Goal: Information Seeking & Learning: Learn about a topic

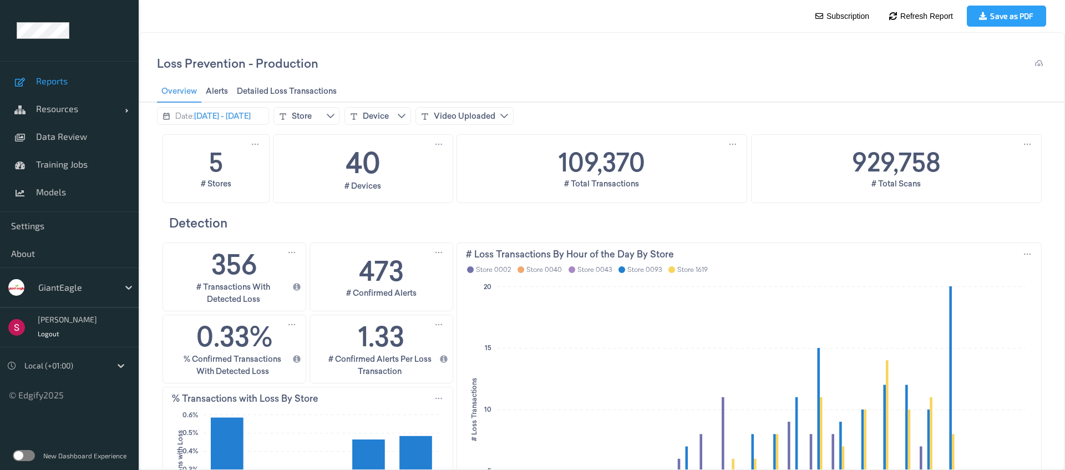
click at [78, 280] on div "GiantEagle" at bounding box center [76, 288] width 86 height 18
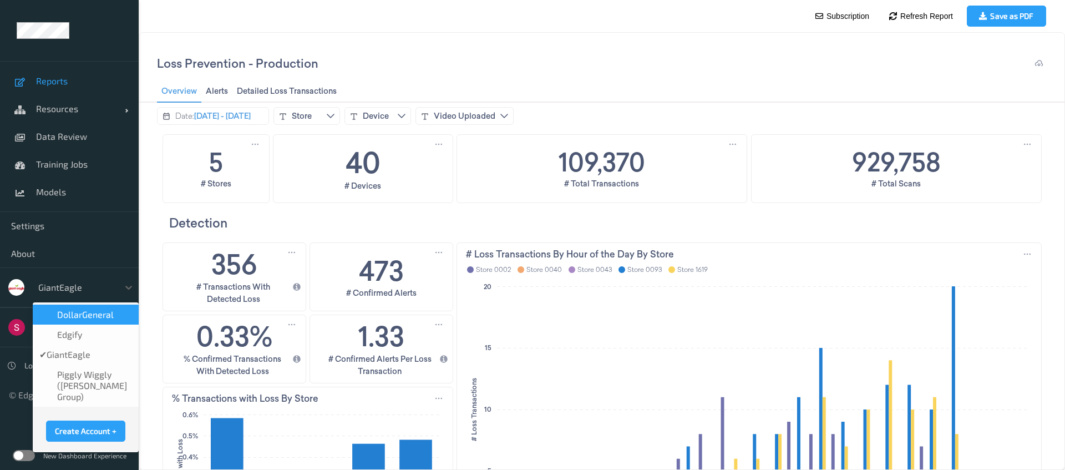
click at [90, 313] on span "DollarGeneral" at bounding box center [85, 314] width 57 height 11
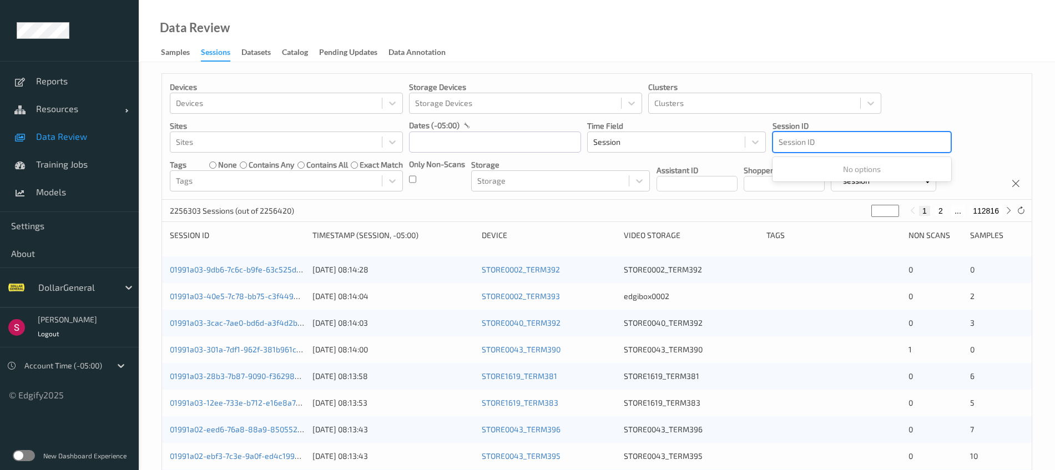
click at [806, 146] on div at bounding box center [862, 141] width 166 height 13
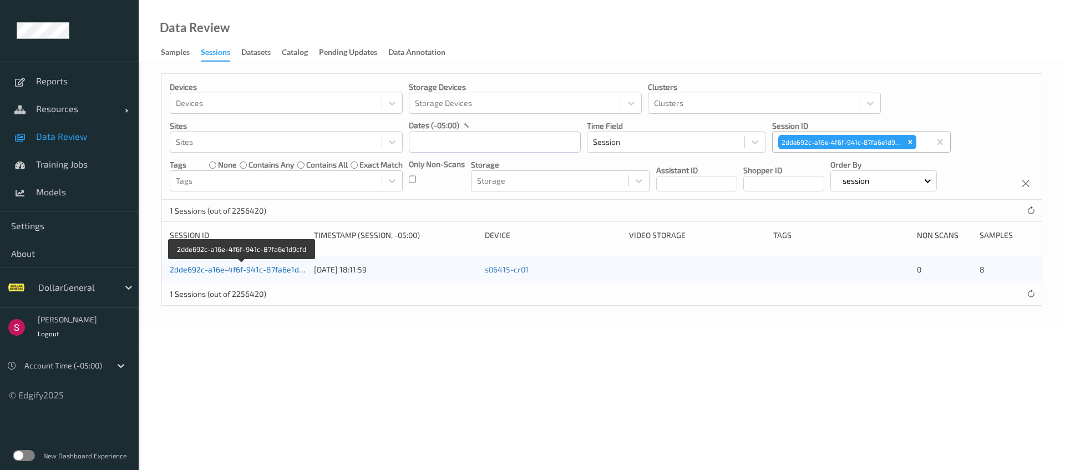
click at [243, 266] on link "2dde692c-a16e-4f6f-941c-87fa6e1d9cfd" at bounding box center [242, 269] width 145 height 9
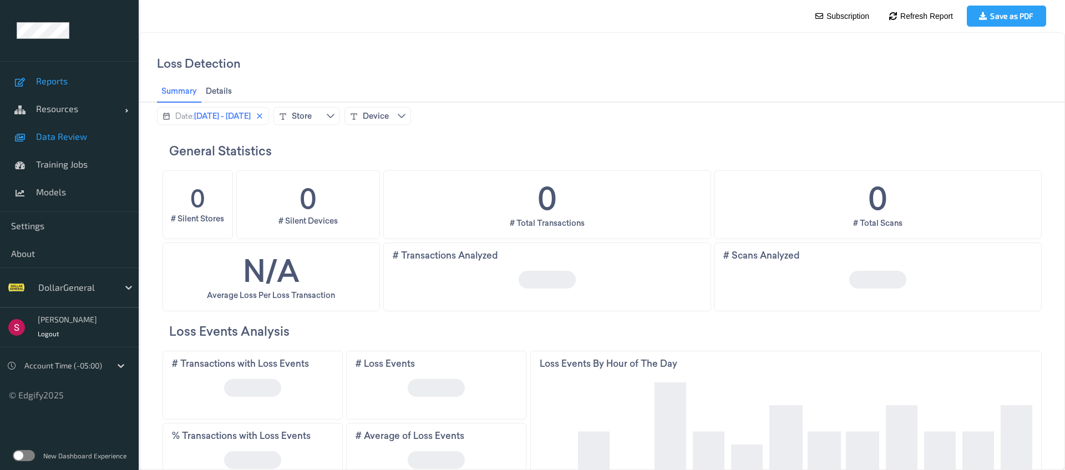
click at [71, 134] on span "Data Review" at bounding box center [82, 136] width 92 height 11
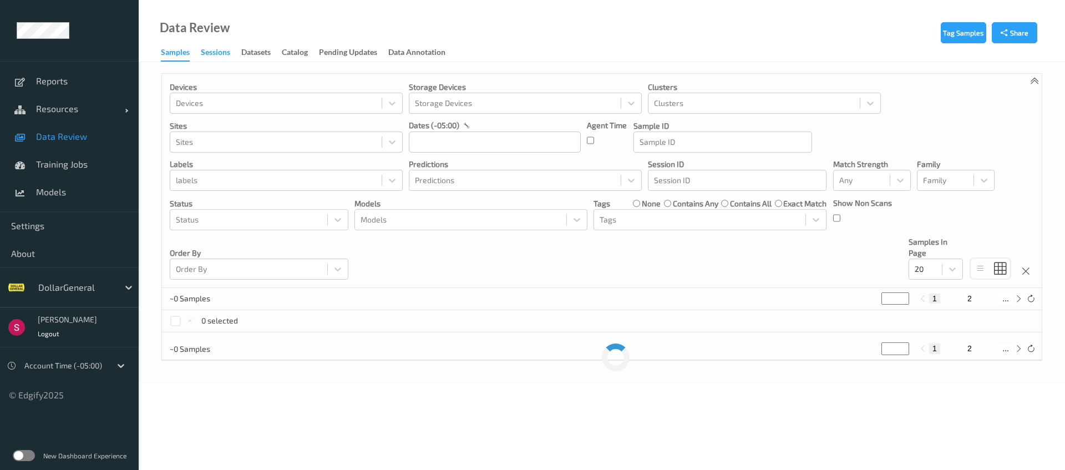
click at [219, 52] on div "Sessions" at bounding box center [215, 54] width 29 height 14
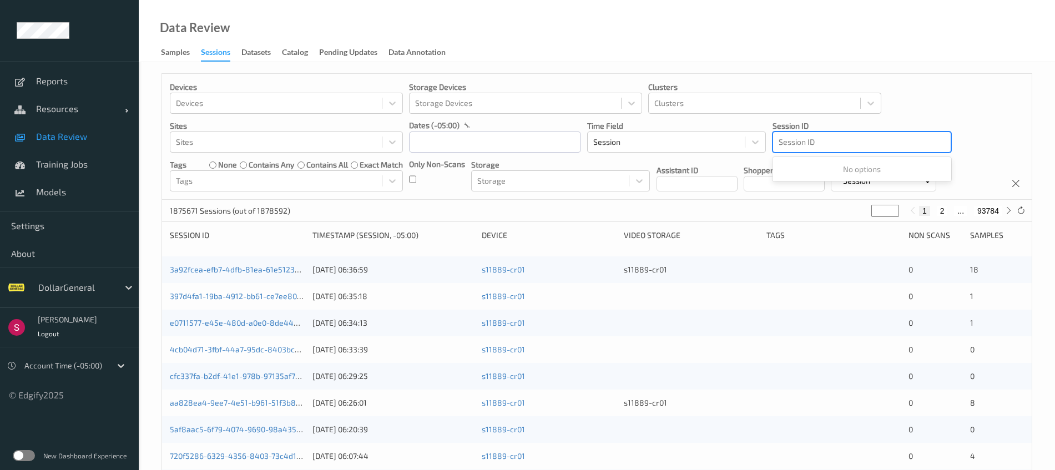
click at [805, 140] on div at bounding box center [862, 141] width 166 height 13
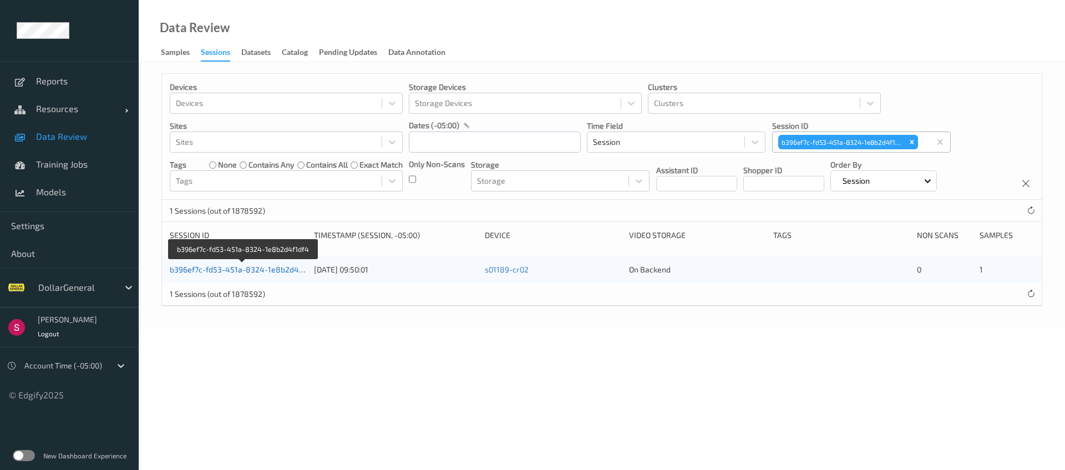
click at [252, 267] on link "b396ef7c-fd53-451a-8324-1e8b2d4f1df4" at bounding box center [244, 269] width 148 height 9
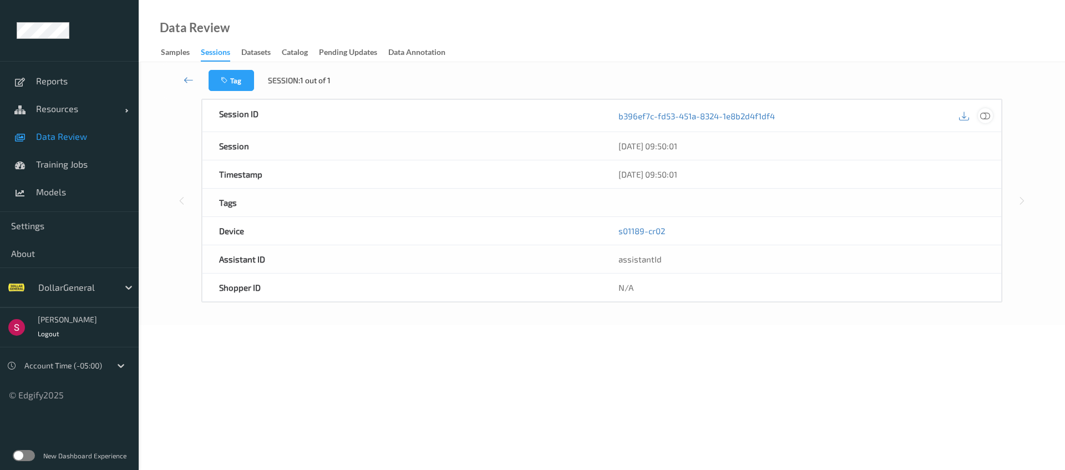
click at [985, 117] on icon at bounding box center [985, 115] width 10 height 10
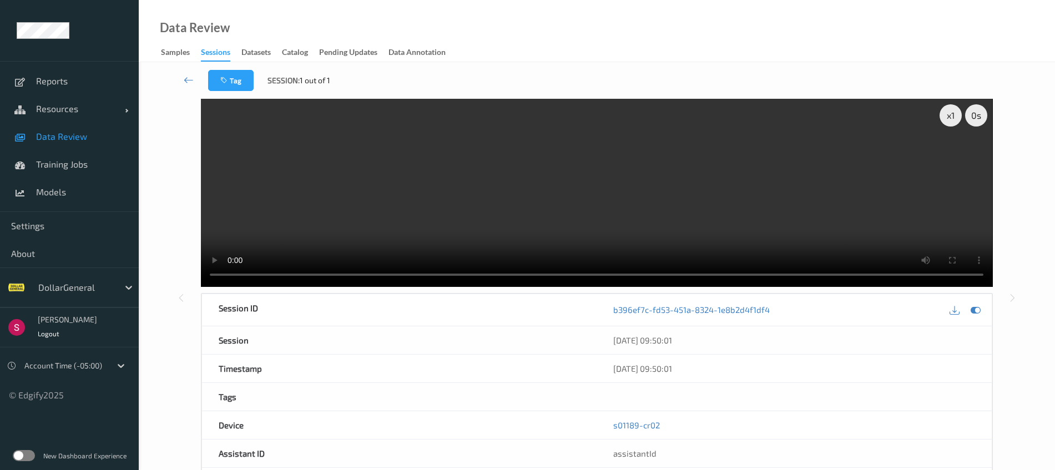
click at [229, 151] on video at bounding box center [596, 193] width 791 height 188
click at [249, 340] on div "Session" at bounding box center [399, 340] width 395 height 28
click at [188, 78] on icon at bounding box center [189, 79] width 10 height 11
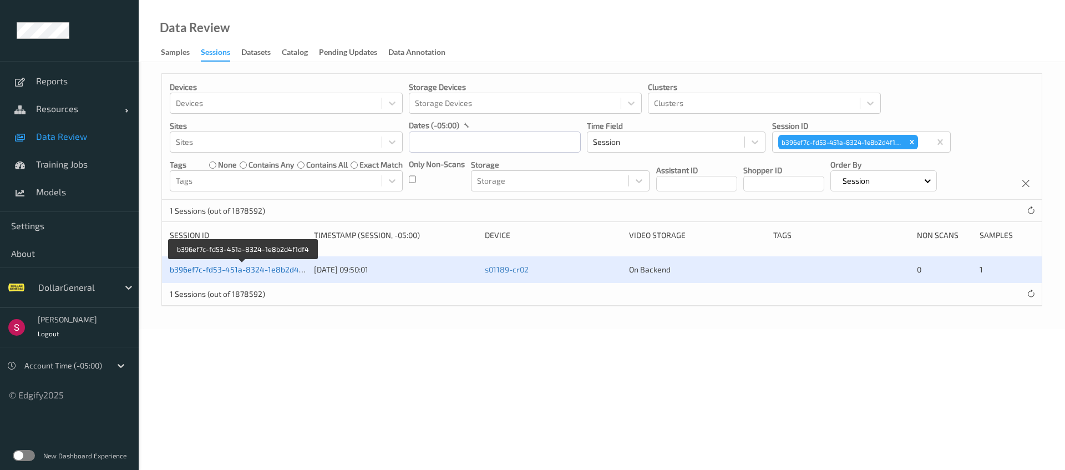
click at [228, 267] on link "b396ef7c-fd53-451a-8324-1e8b2d4f1df4" at bounding box center [244, 269] width 148 height 9
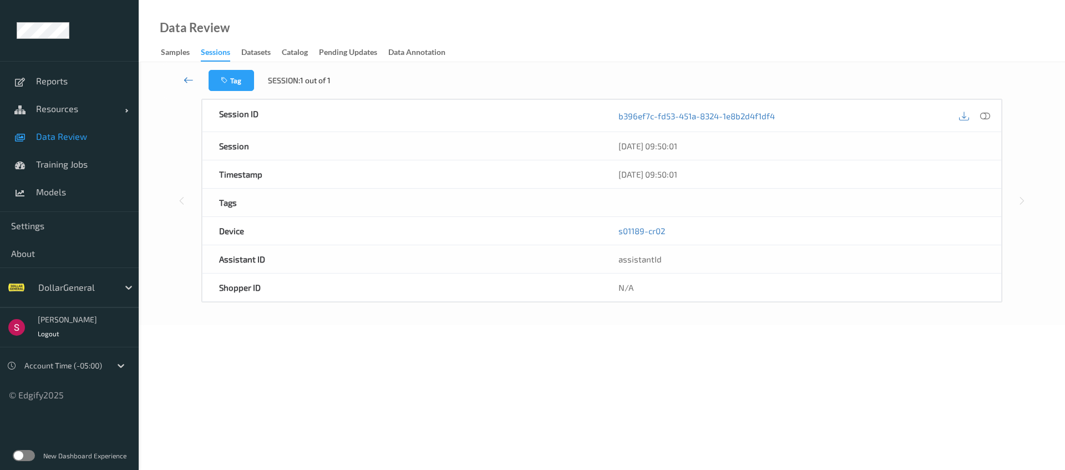
click at [190, 82] on icon at bounding box center [189, 79] width 10 height 11
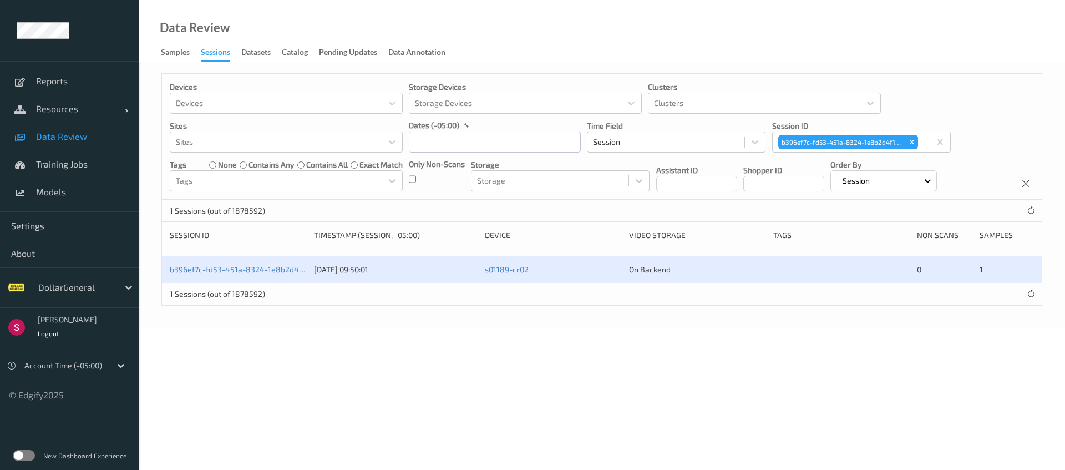
click at [980, 269] on span "1" at bounding box center [981, 269] width 3 height 9
click at [270, 265] on link "b396ef7c-fd53-451a-8324-1e8b2d4f1df4" at bounding box center [244, 269] width 148 height 9
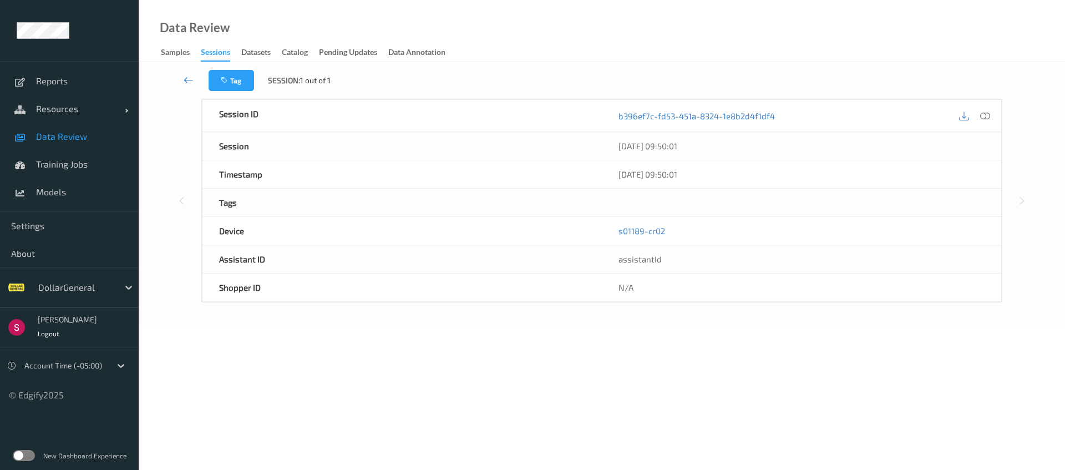
click at [186, 75] on icon at bounding box center [189, 79] width 10 height 11
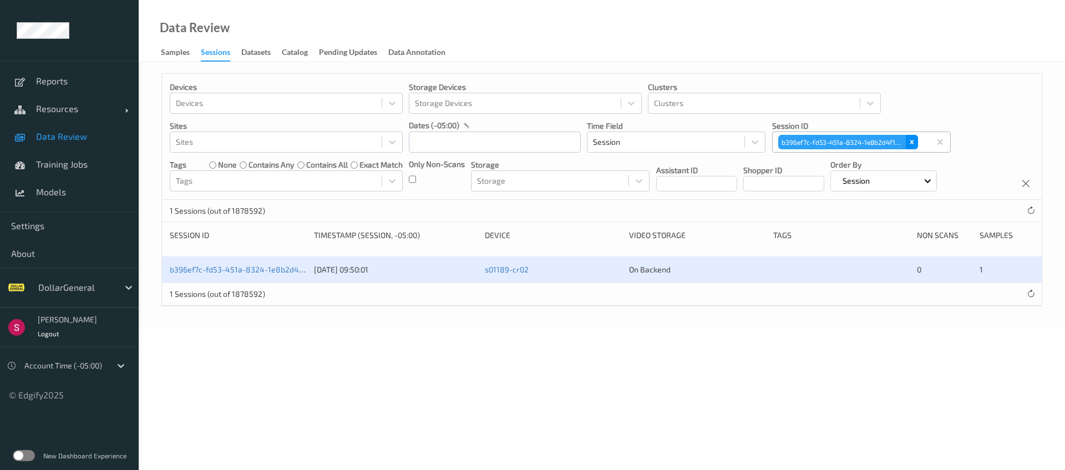
click at [913, 143] on icon "Remove b396ef7c-fd53-451a-8324-1e8b2d4f1df4" at bounding box center [913, 142] width 4 height 4
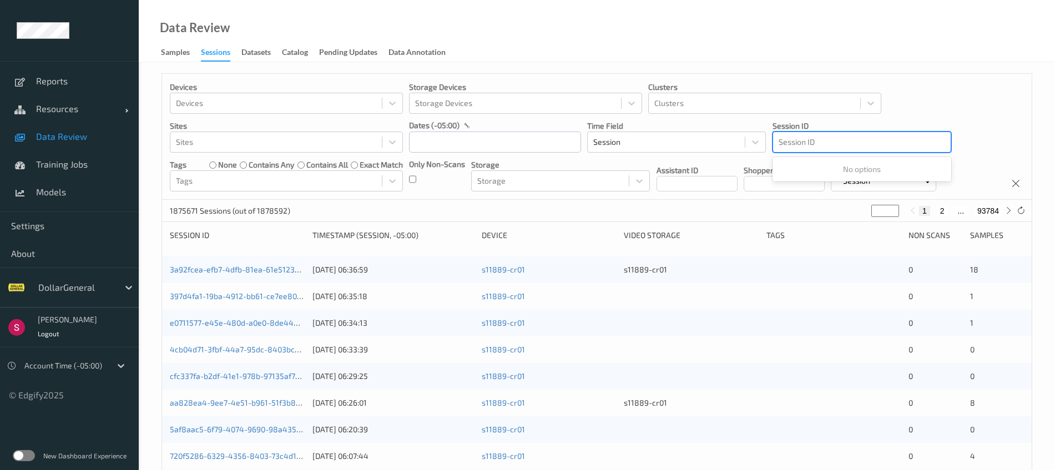
click at [885, 141] on div at bounding box center [862, 141] width 166 height 13
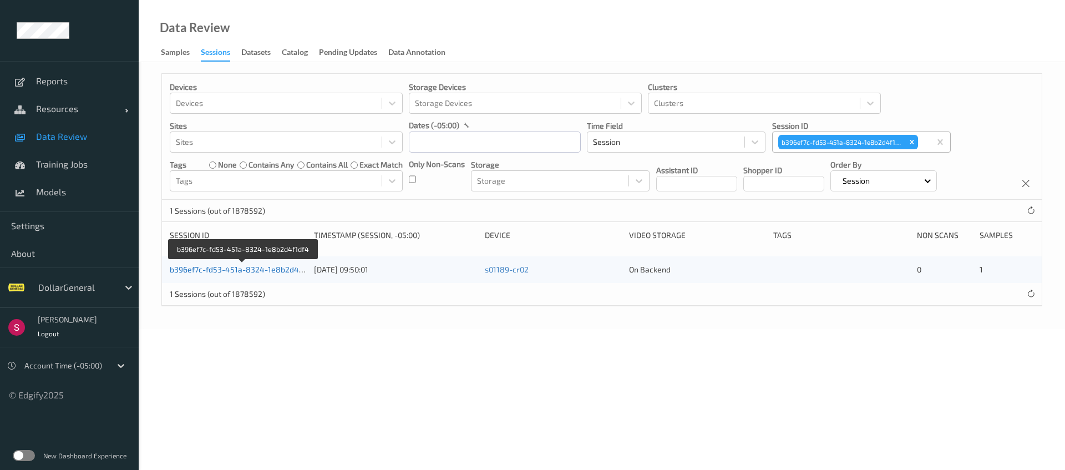
click at [266, 271] on link "b396ef7c-fd53-451a-8324-1e8b2d4f1df4" at bounding box center [244, 269] width 148 height 9
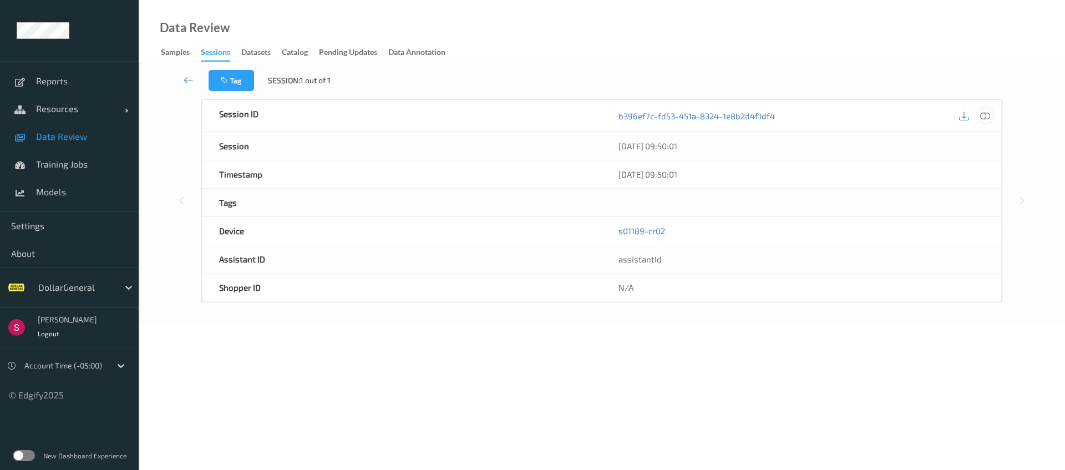
click at [984, 116] on icon at bounding box center [985, 115] width 10 height 10
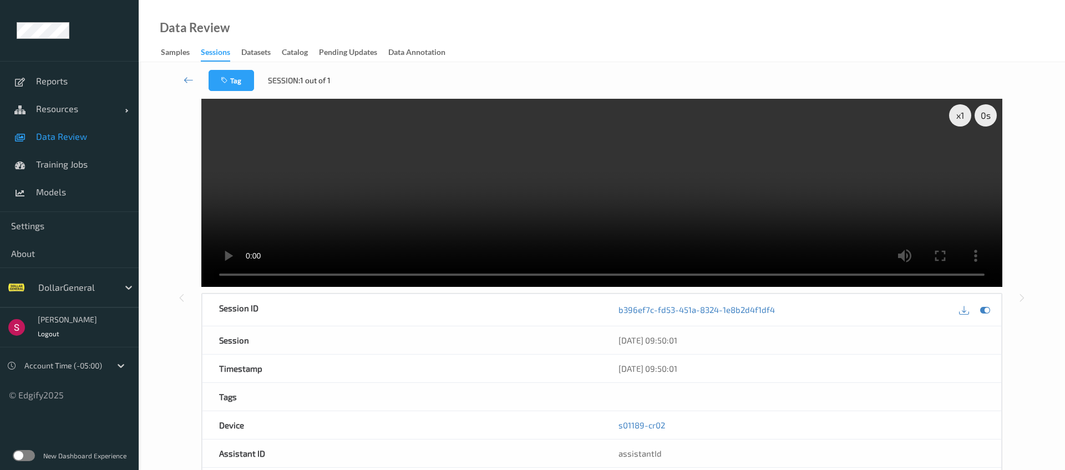
click at [232, 150] on video at bounding box center [601, 193] width 801 height 188
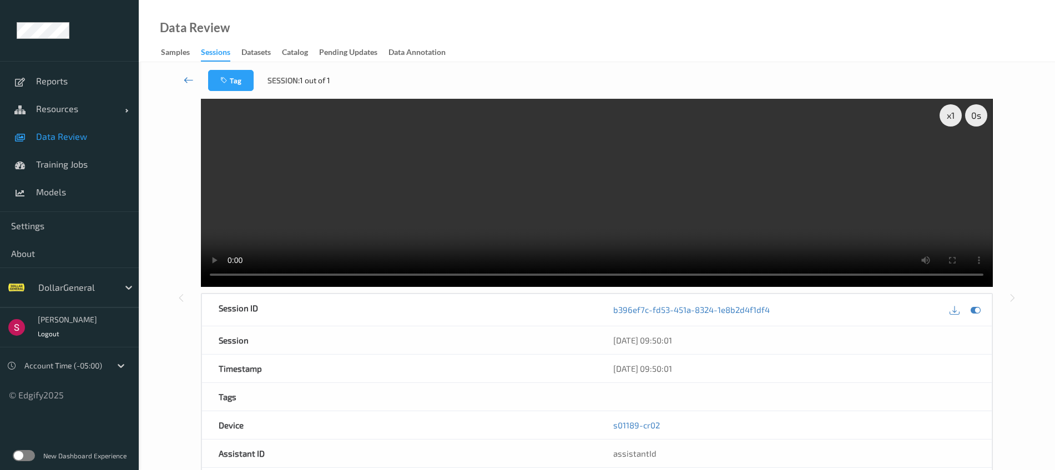
click at [192, 79] on icon at bounding box center [189, 79] width 10 height 11
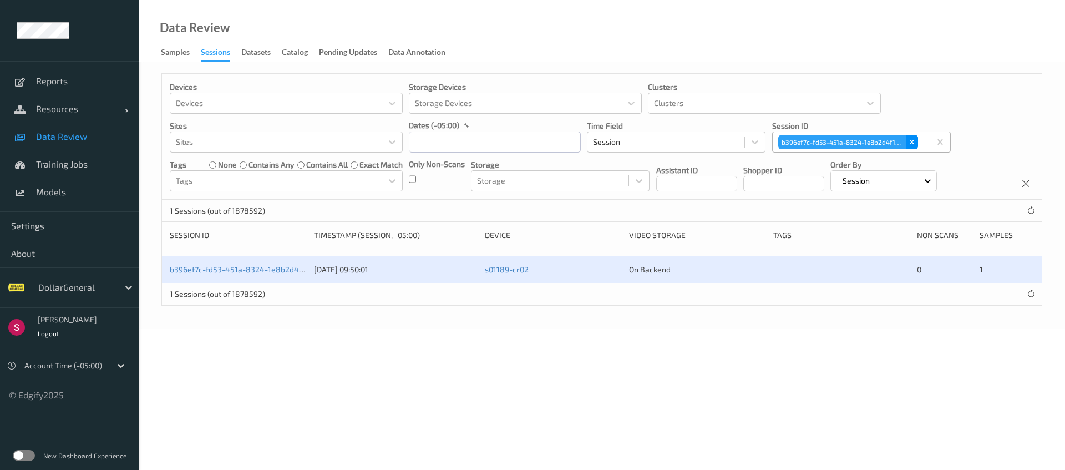
click at [913, 141] on icon "Remove b396ef7c-fd53-451a-8324-1e8b2d4f1df4" at bounding box center [913, 142] width 4 height 4
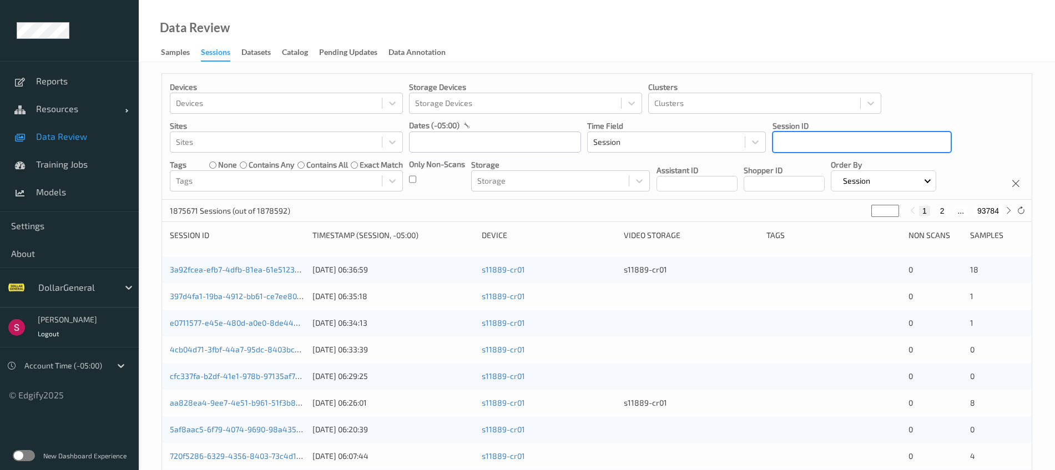
click at [845, 140] on div at bounding box center [862, 141] width 166 height 13
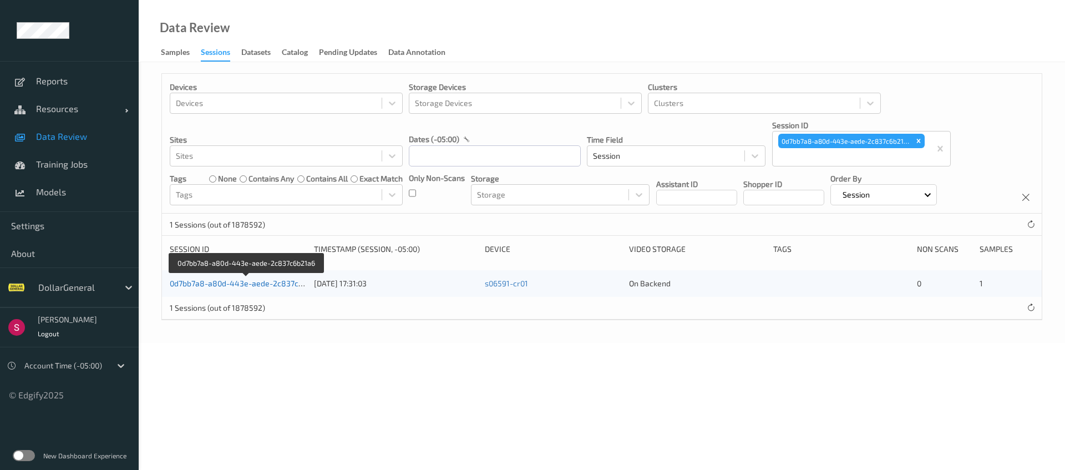
click at [257, 281] on link "0d7bb7a8-a80d-443e-aede-2c837c6b21a6" at bounding box center [247, 283] width 154 height 9
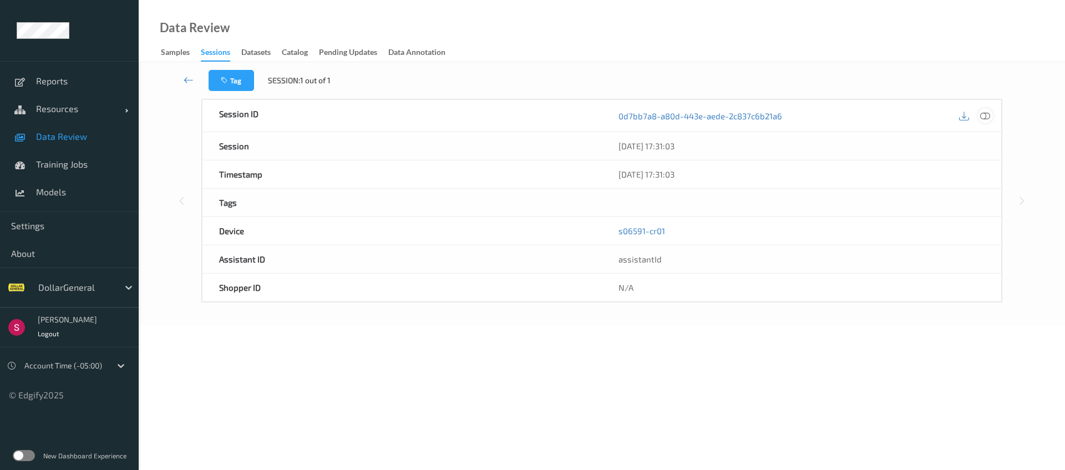
click at [990, 115] on icon at bounding box center [985, 115] width 10 height 10
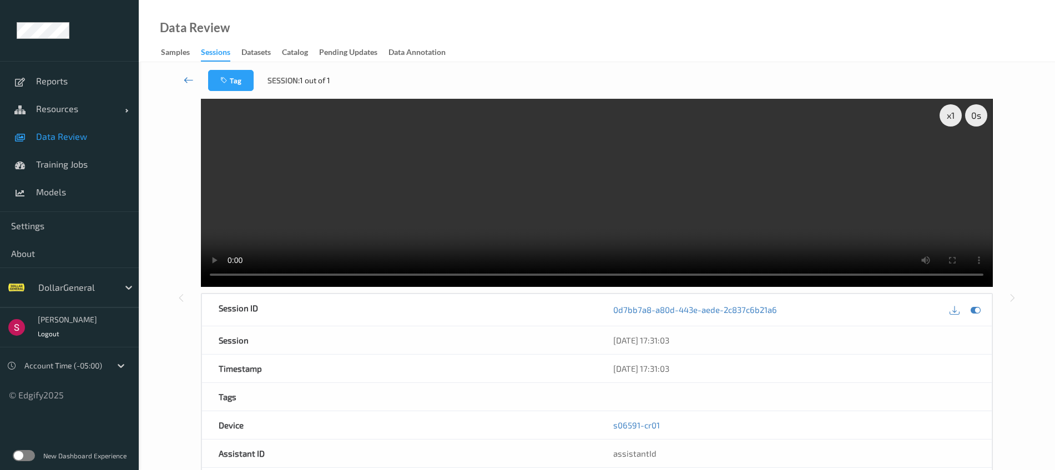
click at [193, 80] on icon at bounding box center [189, 79] width 10 height 11
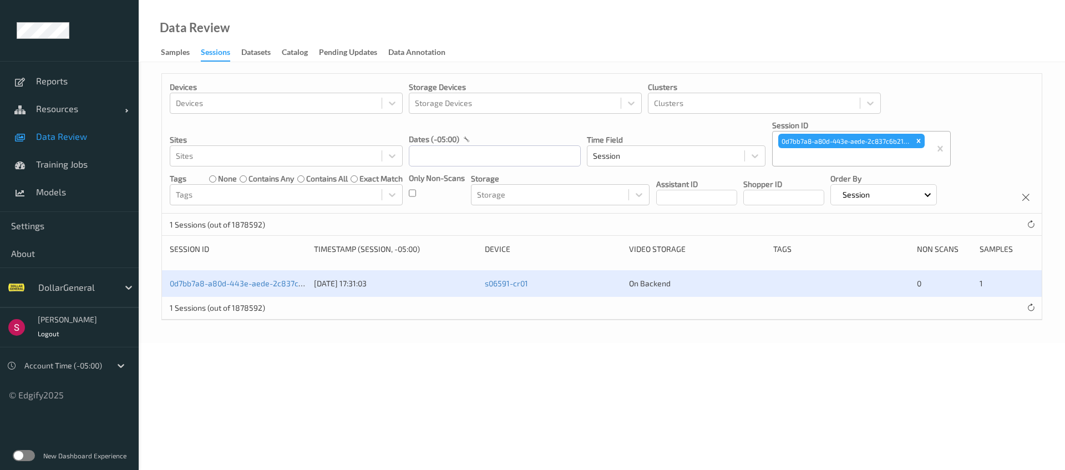
click at [926, 141] on div "0d7bb7a8-a80d-443e-aede-2c837c6b21a6" at bounding box center [851, 141] width 149 height 17
click at [919, 141] on icon "Remove 0d7bb7a8-a80d-443e-aede-2c837c6b21a6" at bounding box center [919, 141] width 4 height 4
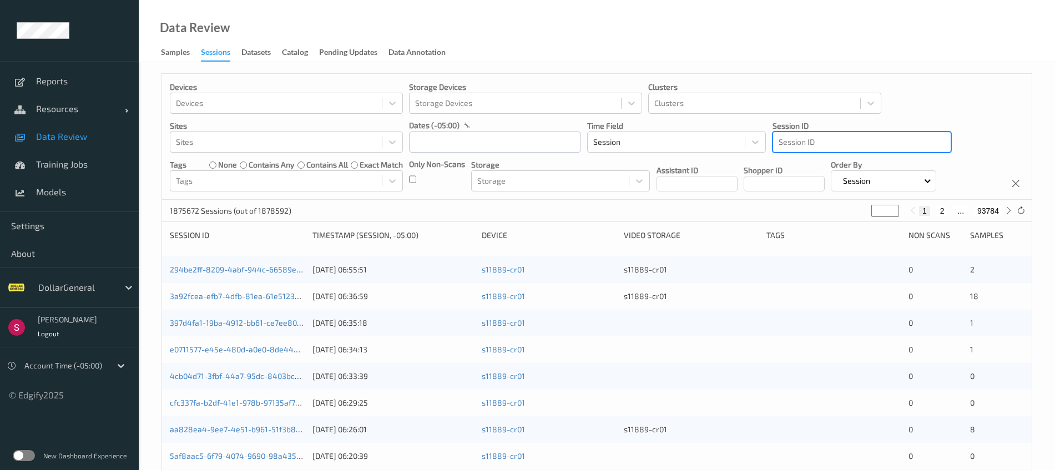
drag, startPoint x: 838, startPoint y: 149, endPoint x: 832, endPoint y: 143, distance: 8.2
click at [832, 143] on div at bounding box center [862, 141] width 166 height 13
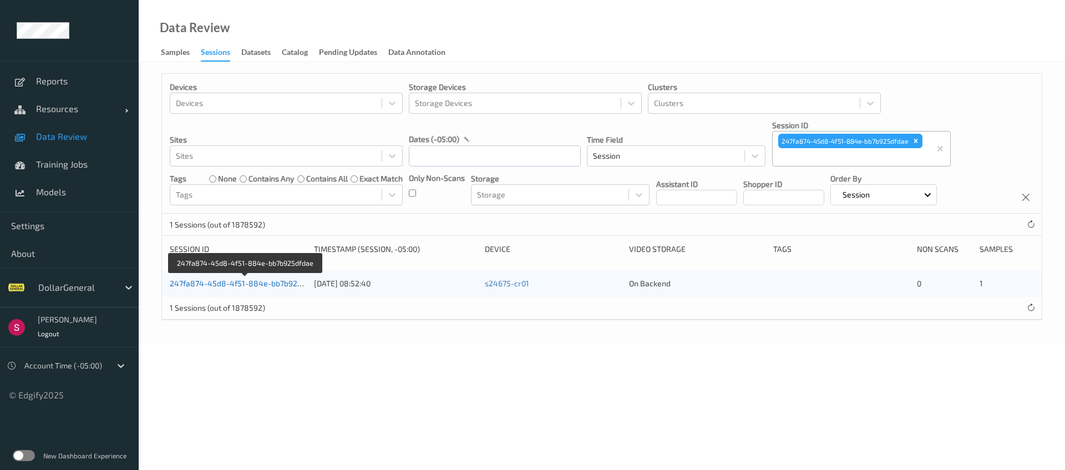
click at [280, 284] on link "247fa874-45d8-4f51-884e-bb7b925dfdae" at bounding box center [246, 283] width 153 height 9
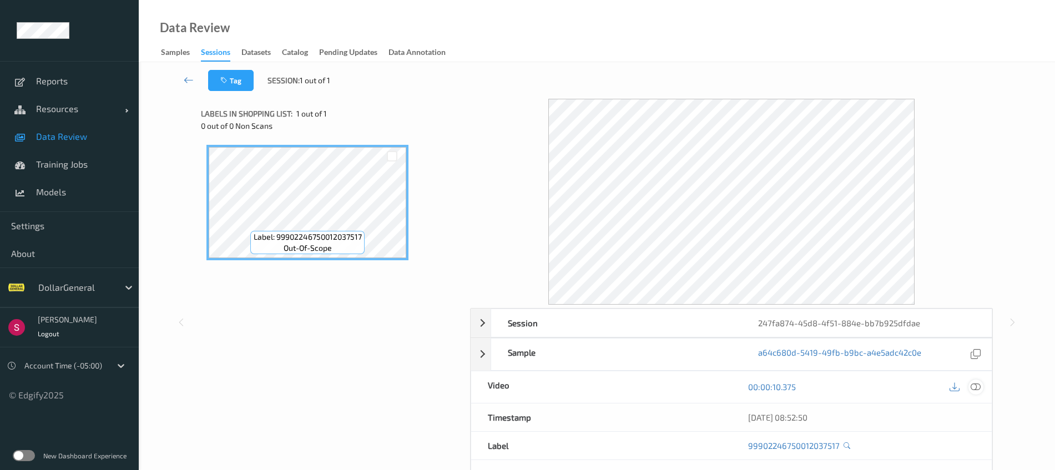
click at [978, 388] on icon at bounding box center [976, 387] width 10 height 10
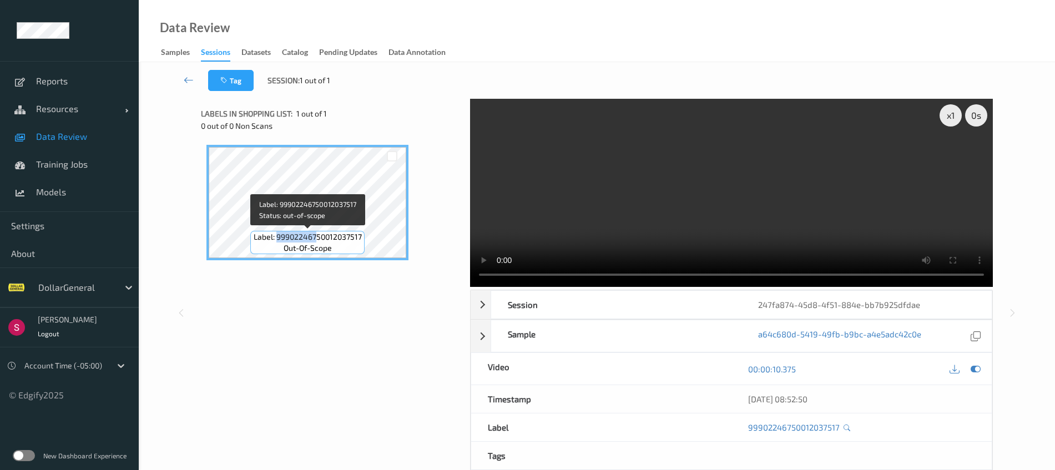
drag, startPoint x: 276, startPoint y: 236, endPoint x: 322, endPoint y: 240, distance: 46.2
click at [320, 240] on span "Label: 99902246750012037517" at bounding box center [308, 236] width 108 height 11
